Goal: Task Accomplishment & Management: Use online tool/utility

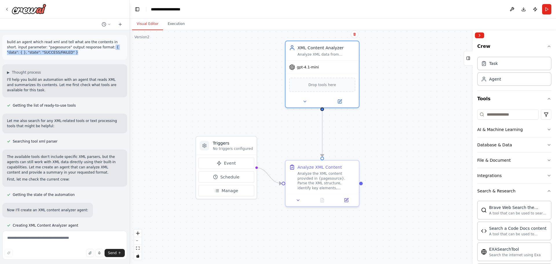
scroll to position [332, 0]
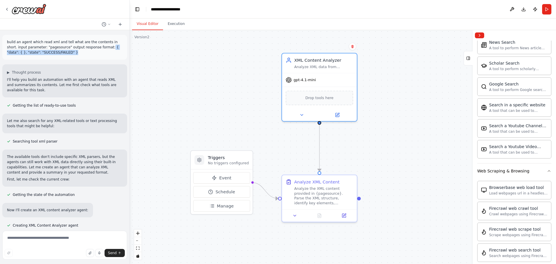
drag, startPoint x: 221, startPoint y: 84, endPoint x: 216, endPoint y: 97, distance: 14.1
click at [216, 97] on div ".deletable-edge-delete-btn { width: 20px; height: 20px; border: 0px solid #ffff…" at bounding box center [343, 147] width 426 height 234
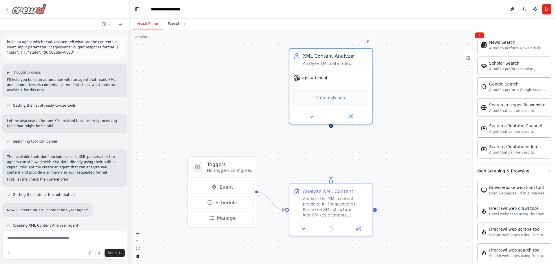
click at [8, 8] on icon at bounding box center [6, 9] width 1 height 2
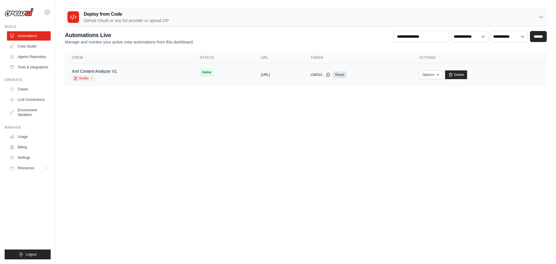
click at [109, 69] on div "Xml Content Analyzer V1" at bounding box center [94, 71] width 45 height 6
click at [143, 13] on h3 "Deploy from Code" at bounding box center [126, 14] width 85 height 7
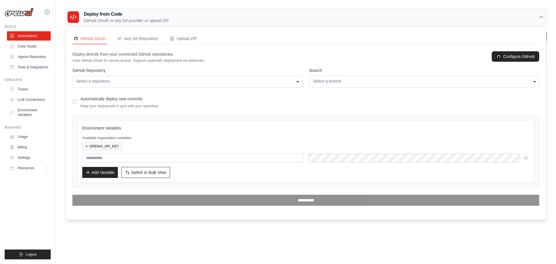
click at [146, 79] on div "Select a repository" at bounding box center [187, 81] width 222 height 6
click at [184, 39] on div "Upload ZIP" at bounding box center [183, 39] width 27 height 6
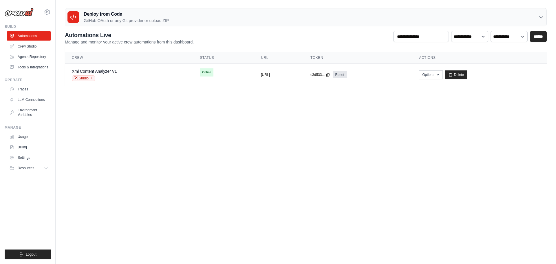
click at [197, 15] on div "Deploy from Code GitHub OAuth or any Git provider or upload ZIP" at bounding box center [305, 17] width 481 height 18
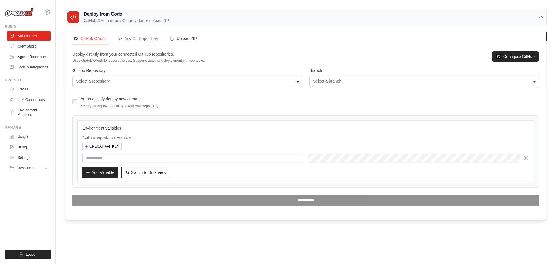
click at [183, 35] on button "Upload ZIP" at bounding box center [183, 38] width 30 height 11
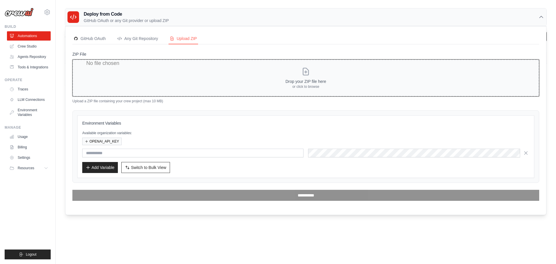
click at [296, 83] on input "ZIP File" at bounding box center [305, 77] width 467 height 37
